Goal: Check status: Check status

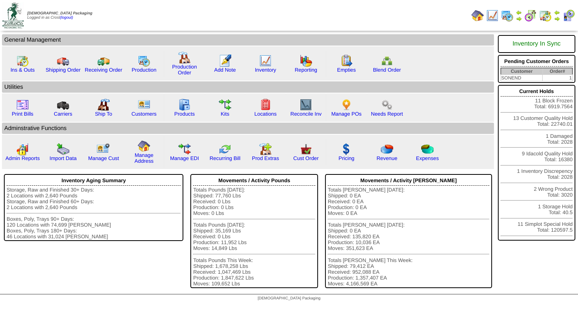
click at [557, 19] on img at bounding box center [556, 19] width 6 height 6
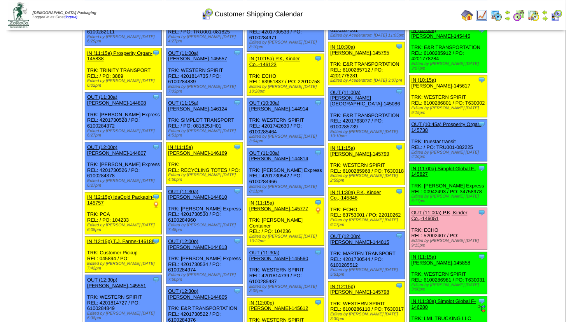
scroll to position [442, 0]
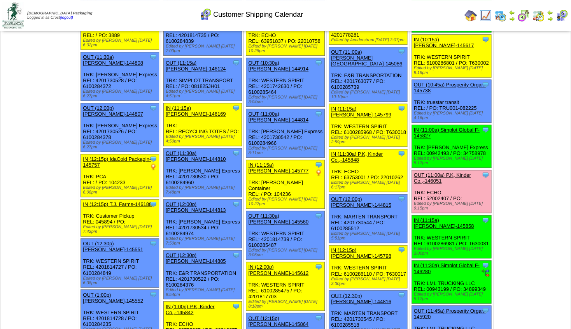
click at [443, 172] on link "OUT (11:00a) P.K, Kinder Co.,-146051" at bounding box center [442, 178] width 57 height 12
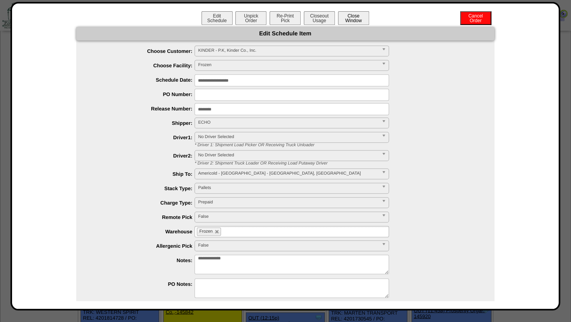
click at [353, 20] on button "Close Window" at bounding box center [353, 18] width 31 height 14
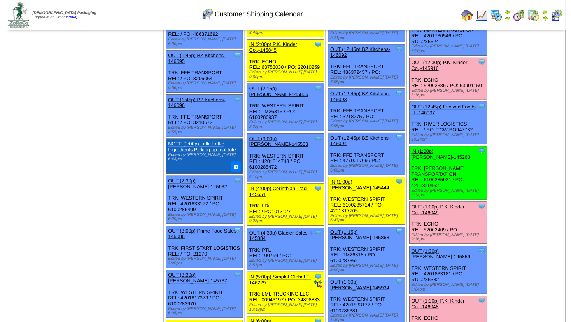
scroll to position [967, 0]
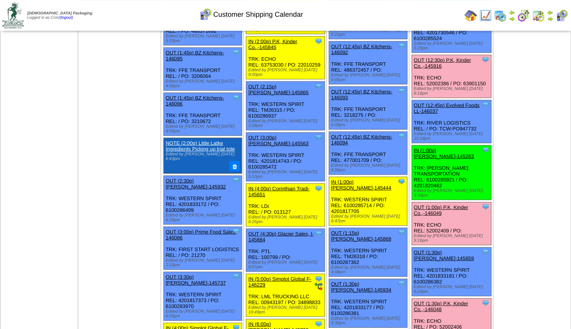
click at [436, 204] on link "OUT (1:00p) P.K, Kinder Co.,-146049" at bounding box center [441, 210] width 54 height 12
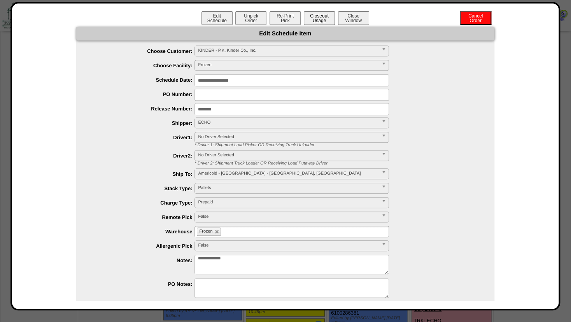
click at [315, 19] on button "Closeout Usage" at bounding box center [319, 18] width 31 height 14
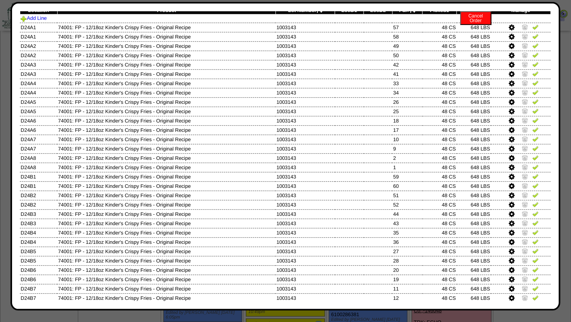
scroll to position [0, 0]
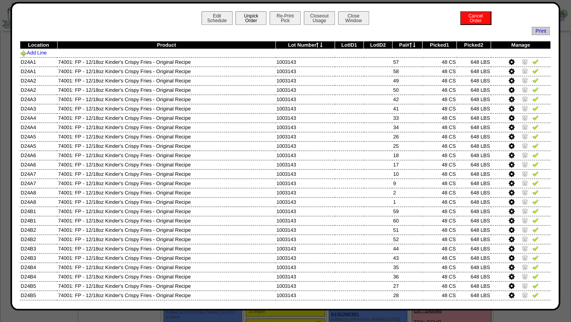
click at [249, 21] on button "Unpick Order" at bounding box center [250, 18] width 31 height 14
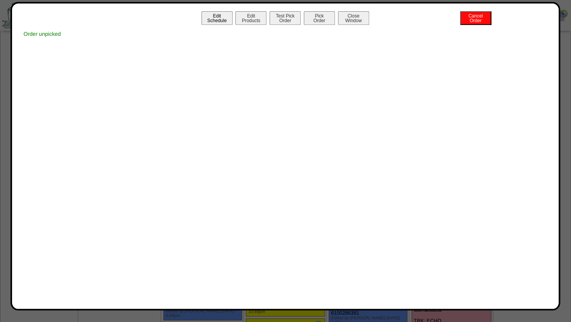
click at [219, 21] on button "Edit Schedule" at bounding box center [216, 18] width 31 height 14
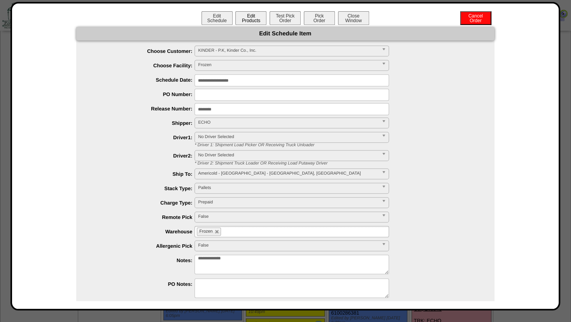
click at [253, 14] on button "Edit Products" at bounding box center [250, 18] width 31 height 14
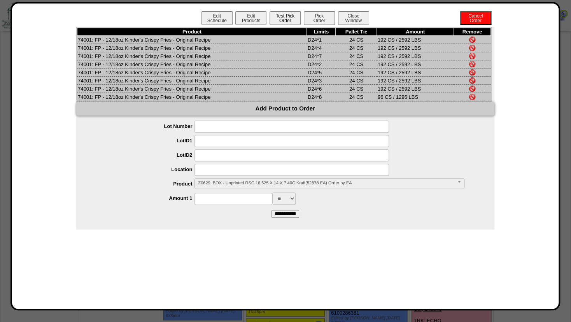
click at [287, 21] on button "Test Pick Order" at bounding box center [285, 18] width 31 height 14
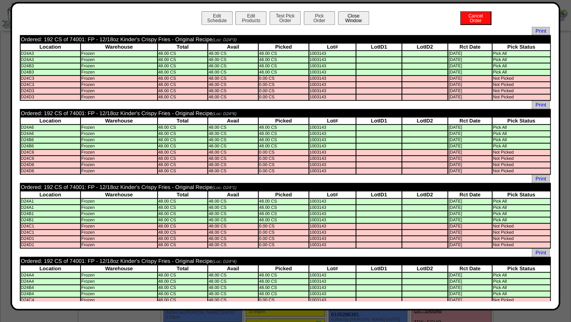
click at [345, 21] on button "Close Window" at bounding box center [353, 18] width 31 height 14
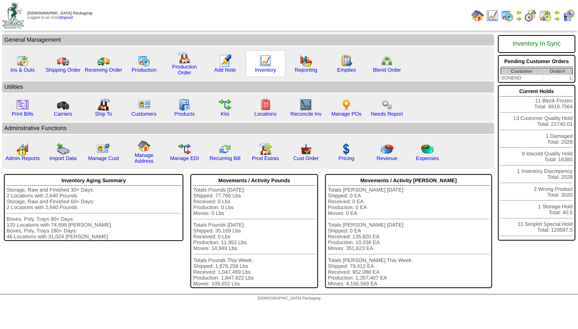
click at [263, 61] on img at bounding box center [265, 60] width 12 height 12
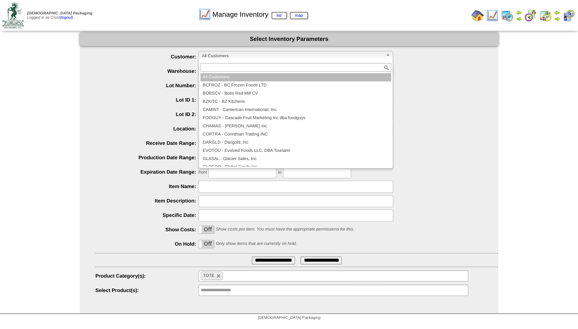
click at [222, 54] on span "All Customers" at bounding box center [292, 55] width 180 height 9
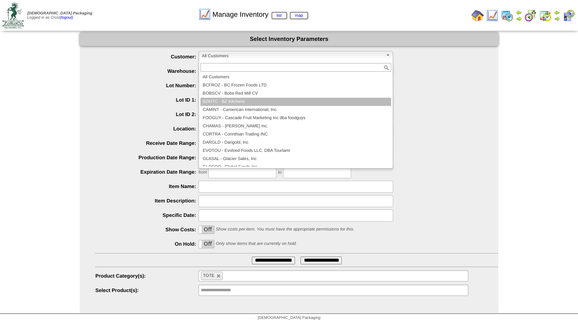
click at [383, 102] on li "BZKITC - BZ Kitchens" at bounding box center [295, 102] width 191 height 8
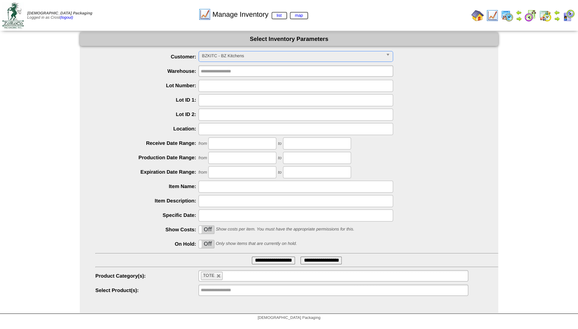
click at [275, 60] on span "BZKITC - BZ Kitchens" at bounding box center [292, 55] width 180 height 9
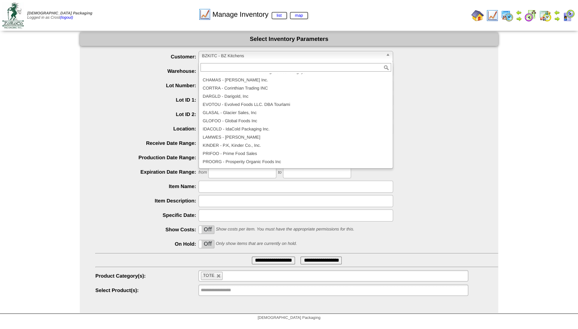
scroll to position [48, 0]
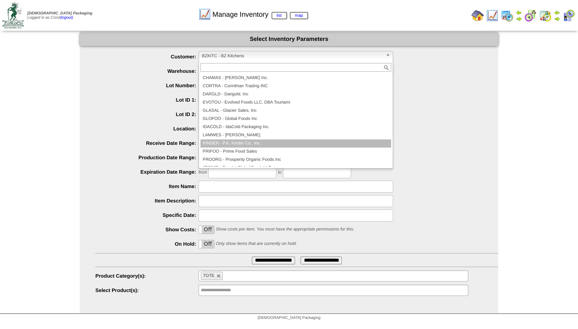
click at [245, 147] on li "KINDER - P.K, Kinder Co., Inc." at bounding box center [295, 143] width 191 height 8
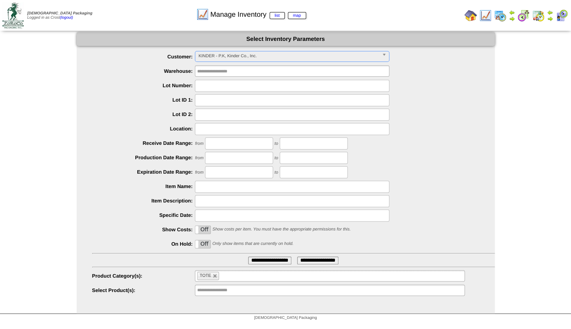
click at [215, 278] on li "TOTE" at bounding box center [208, 275] width 22 height 8
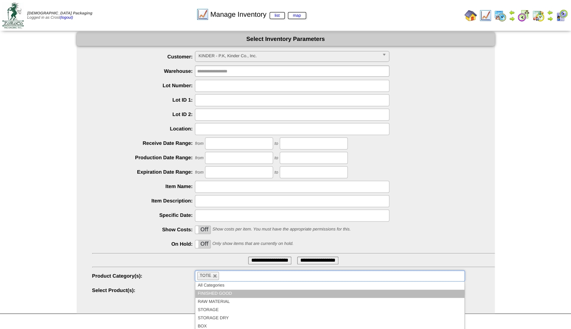
click at [209, 292] on li "FINISHED GOOD" at bounding box center [329, 293] width 269 height 8
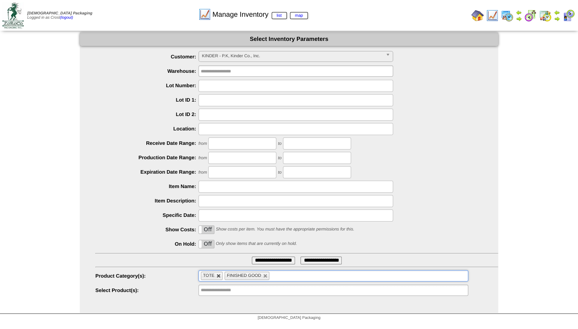
click at [216, 275] on link at bounding box center [218, 275] width 5 height 5
click at [255, 259] on input "**********" at bounding box center [273, 260] width 43 height 8
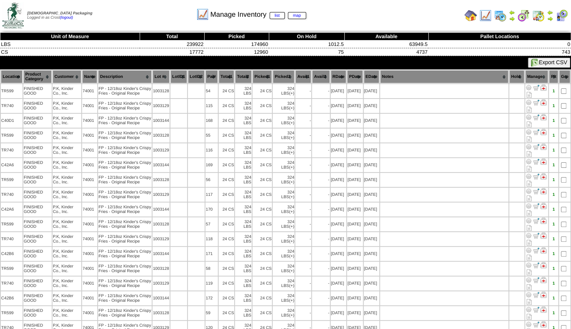
click at [9, 79] on th "Location" at bounding box center [12, 76] width 22 height 13
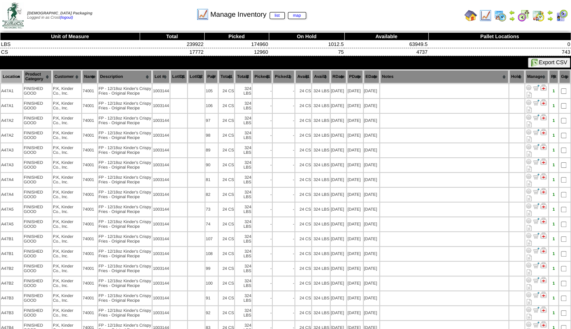
click at [163, 76] on th "Lot #" at bounding box center [160, 76] width 17 height 13
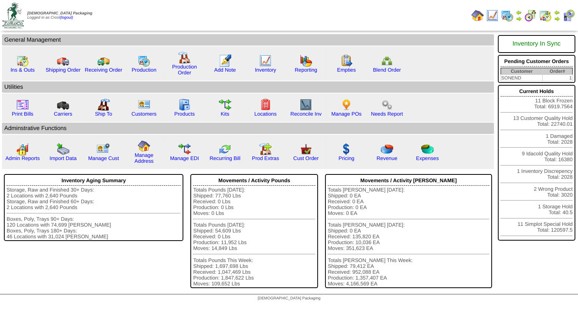
click at [559, 18] on img at bounding box center [556, 19] width 6 height 6
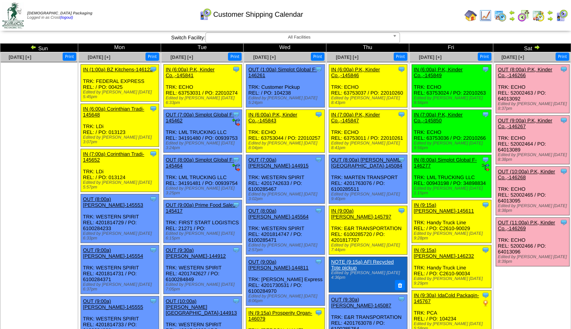
click at [511, 16] on img at bounding box center [512, 19] width 6 height 6
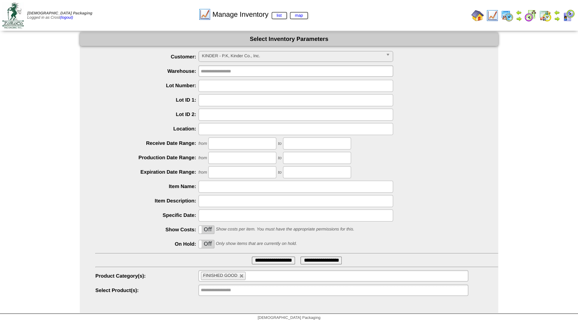
click at [219, 88] on input "text" at bounding box center [295, 86] width 194 height 12
type input "*******"
click at [274, 259] on input "**********" at bounding box center [273, 260] width 43 height 8
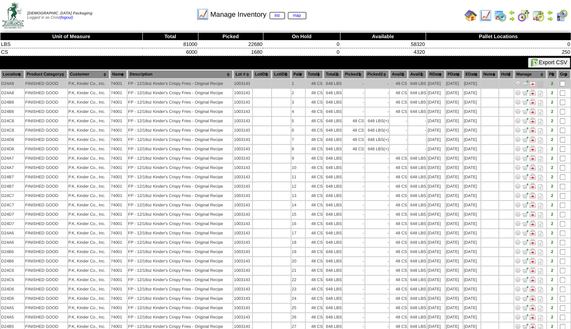
click at [521, 81] on img at bounding box center [518, 83] width 6 height 6
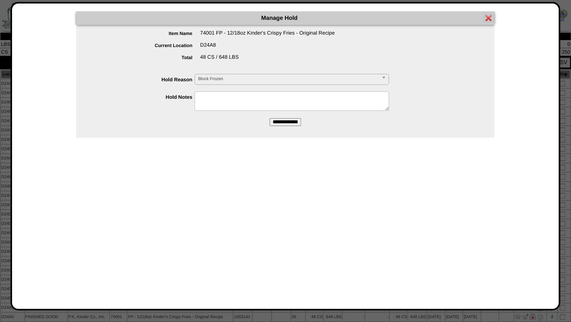
click at [487, 19] on img at bounding box center [488, 18] width 6 height 6
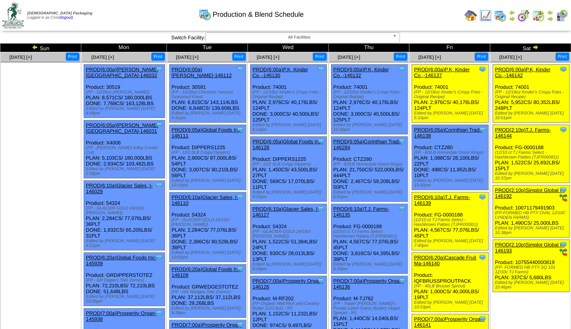
click at [374, 71] on link "PROD(6:00a)P.K, Kinder Co.,-146132" at bounding box center [361, 73] width 56 height 12
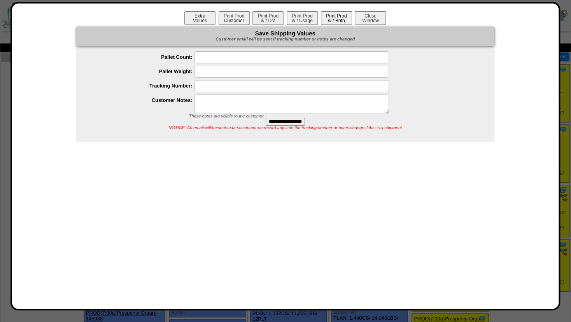
click at [339, 18] on button "Print Prod w / Both" at bounding box center [336, 18] width 31 height 14
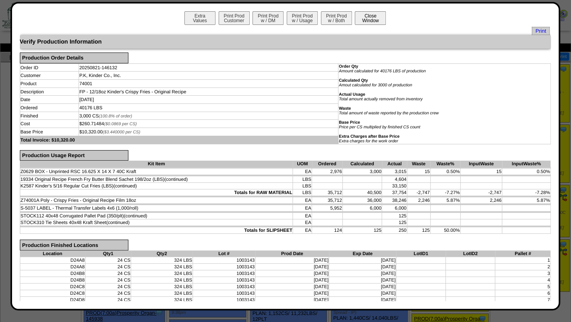
click at [372, 16] on button "Close Window" at bounding box center [370, 18] width 31 height 14
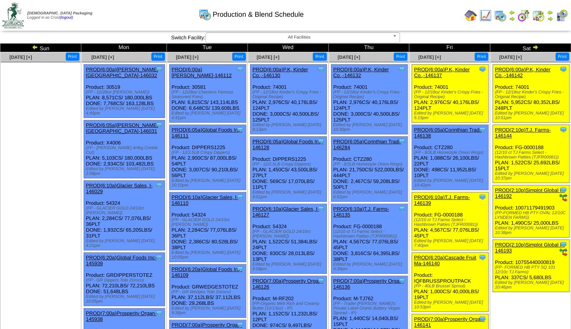
click at [381, 70] on link "PROD(6:00a)P.K, Kinder Co.,-146132" at bounding box center [361, 73] width 56 height 12
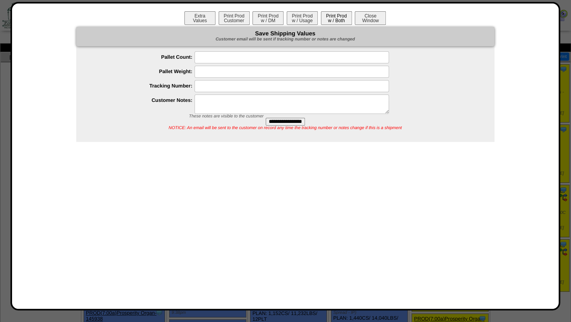
click at [339, 21] on button "Print Prod w / Both" at bounding box center [336, 18] width 31 height 14
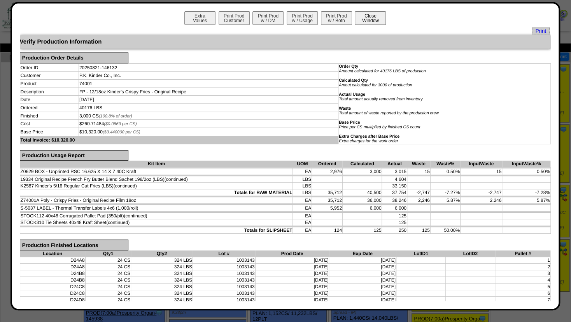
click at [362, 19] on button "Close Window" at bounding box center [370, 18] width 31 height 14
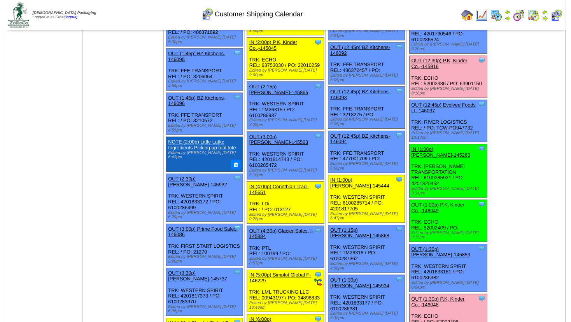
scroll to position [966, 0]
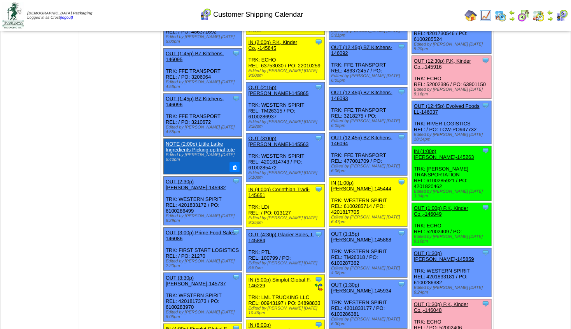
click at [454, 301] on link "OUT (1:30p) P.K, Kinder Co.,-146048" at bounding box center [441, 307] width 54 height 12
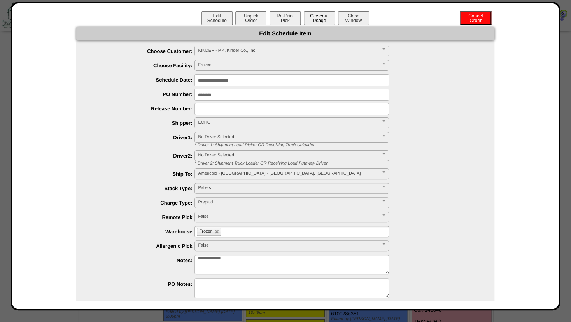
click at [317, 16] on button "Closeout Usage" at bounding box center [319, 18] width 31 height 14
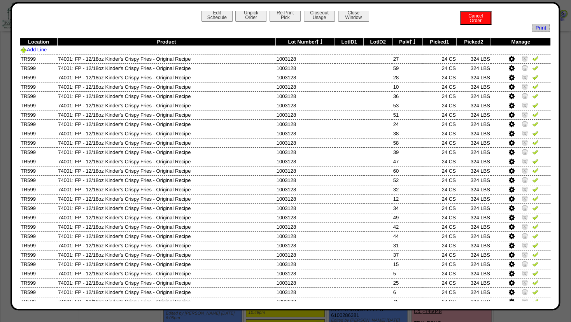
scroll to position [0, 0]
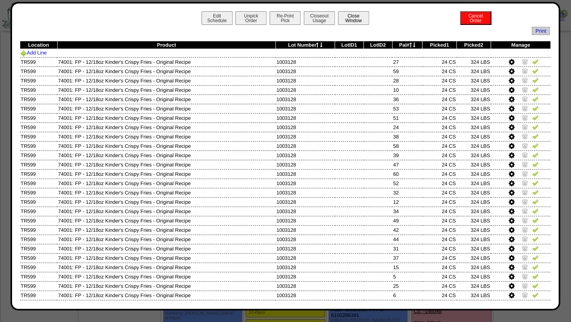
click at [358, 21] on button "Close Window" at bounding box center [353, 18] width 31 height 14
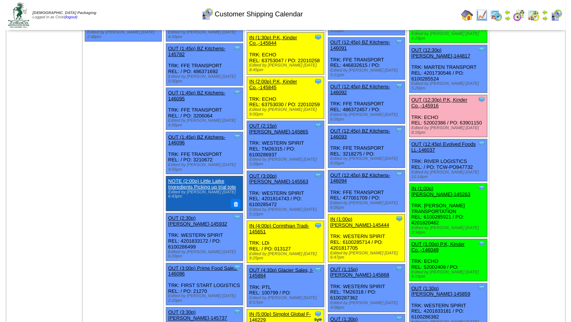
scroll to position [924, 0]
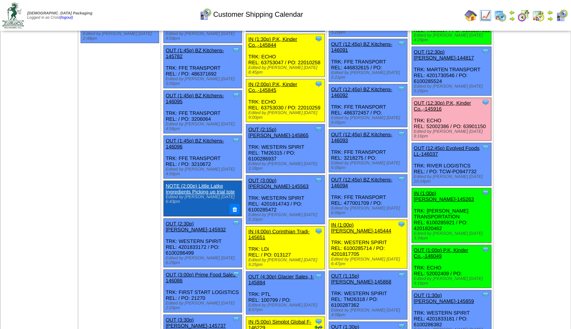
click at [438, 247] on link "OUT (1:00p) P.K, Kinder Co.,-146049" at bounding box center [441, 253] width 54 height 12
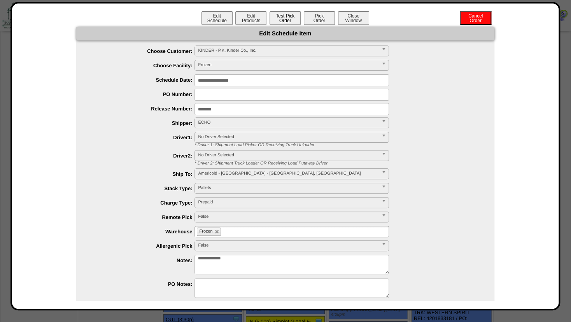
click at [278, 19] on button "Test Pick Order" at bounding box center [285, 18] width 31 height 14
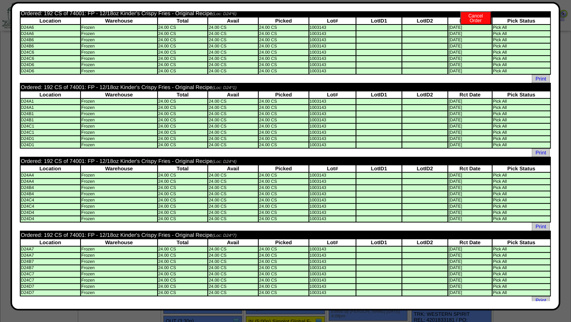
scroll to position [0, 0]
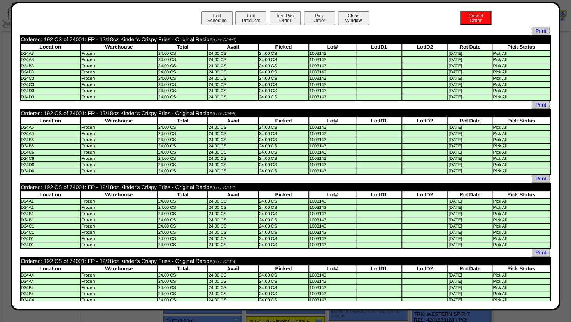
click at [357, 22] on button "Close Window" at bounding box center [353, 18] width 31 height 14
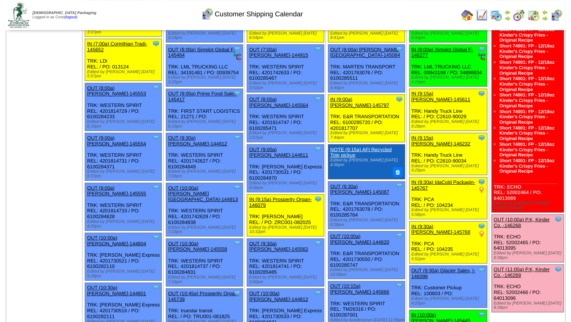
scroll to position [126, 0]
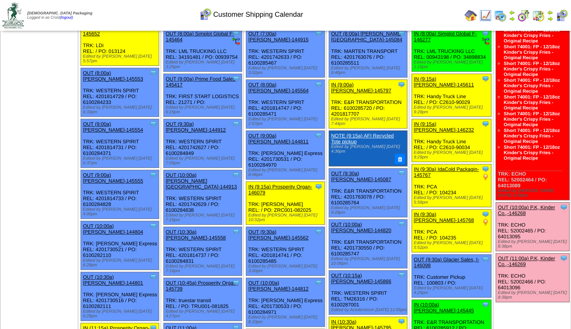
click at [522, 204] on link "OUT (10:00a) P.K, Kinder Co.,-146268" at bounding box center [526, 210] width 57 height 12
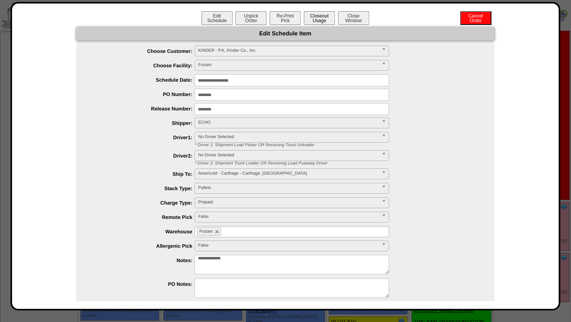
click at [310, 18] on button "Closeout Usage" at bounding box center [319, 18] width 31 height 14
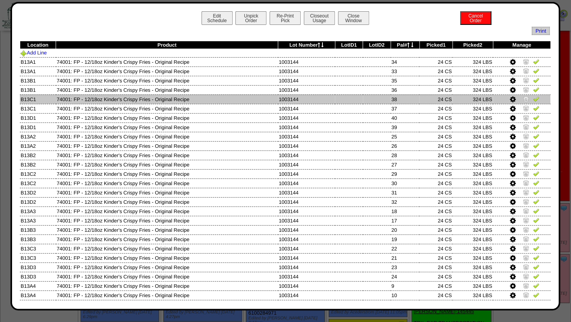
scroll to position [0, 0]
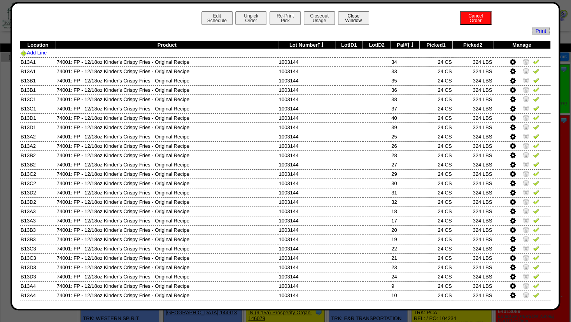
click at [353, 18] on button "Close Window" at bounding box center [353, 18] width 31 height 14
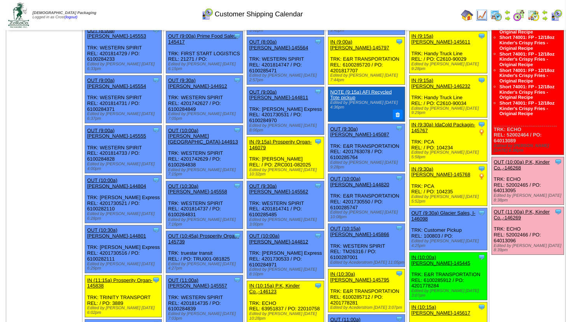
scroll to position [168, 0]
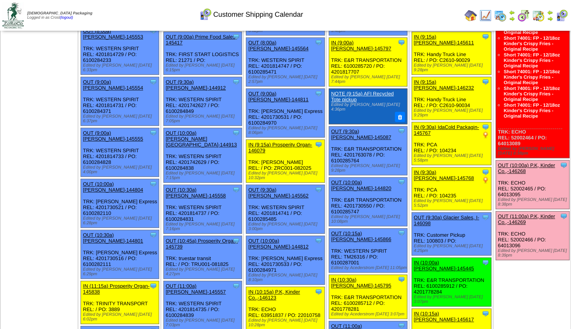
click at [538, 213] on link "OUT (11:00a) P.K, Kinder Co.,-146269" at bounding box center [526, 219] width 57 height 12
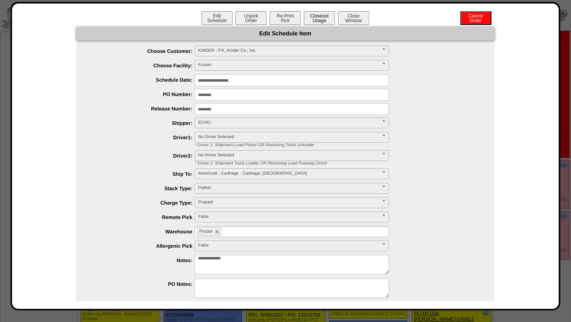
click at [314, 19] on button "Closeout Usage" at bounding box center [319, 18] width 31 height 14
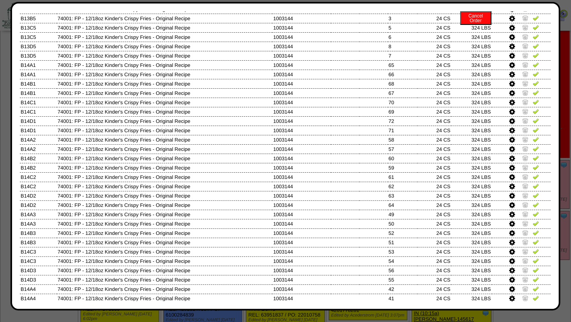
scroll to position [0, 0]
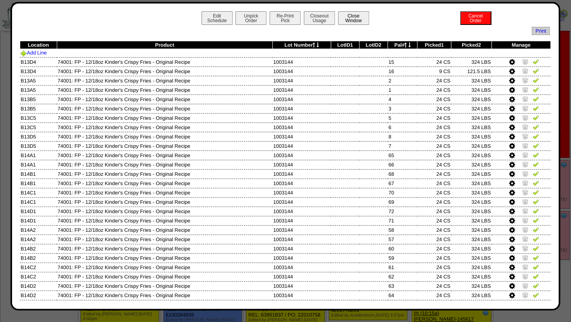
click at [350, 16] on button "Close Window" at bounding box center [353, 18] width 31 height 14
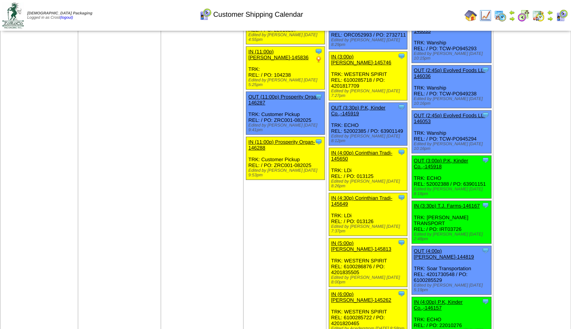
scroll to position [1596, 0]
